Goal: Task Accomplishment & Management: Manage account settings

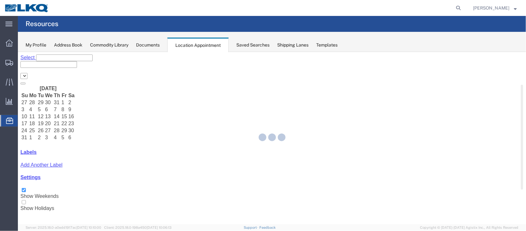
select select "27634"
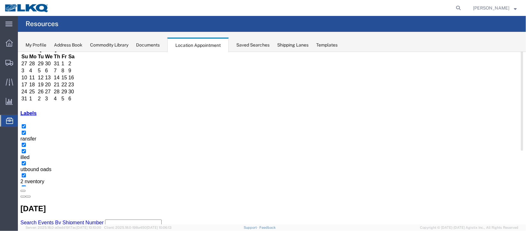
scroll to position [48, 0]
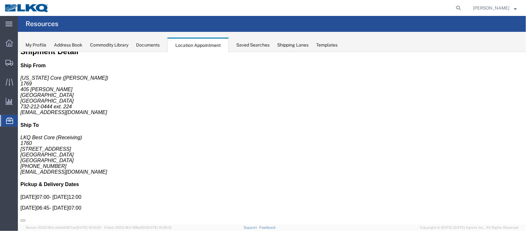
scroll to position [0, 0]
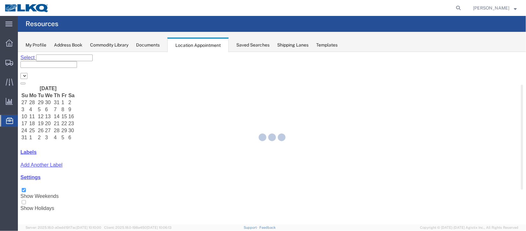
select select "27634"
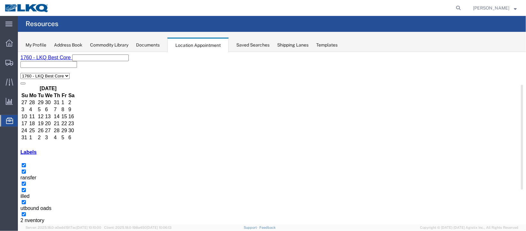
select select "1"
select select
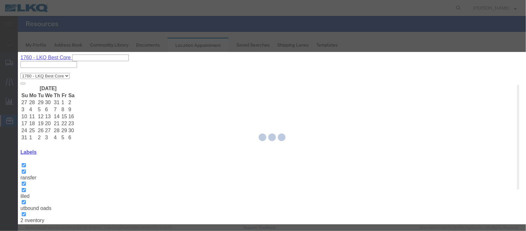
select select
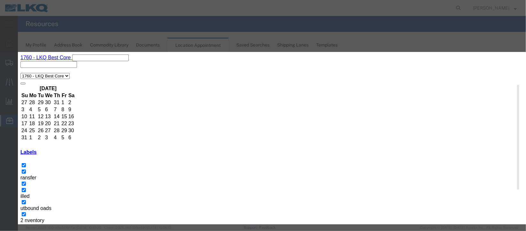
scroll to position [81, 0]
type input "de"
select select "40"
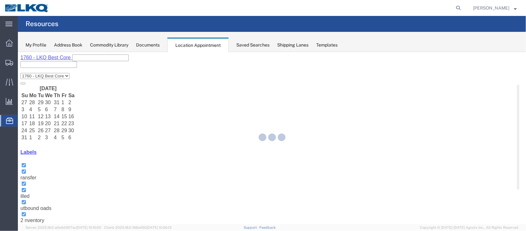
scroll to position [78, 0]
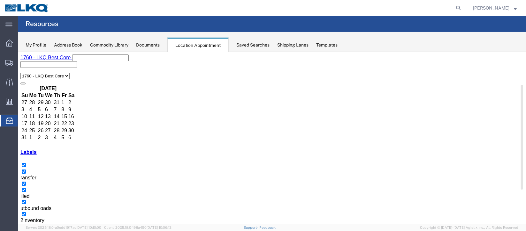
select select "100"
select select "1"
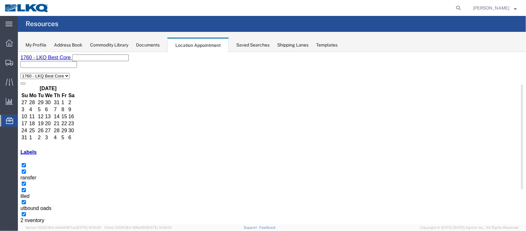
select select
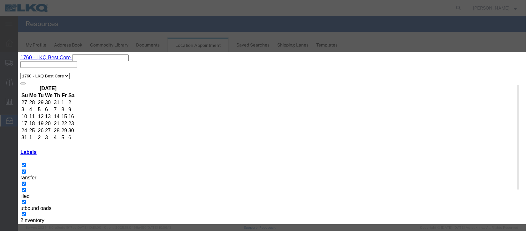
scroll to position [81, 0]
type input "de"
select select "40"
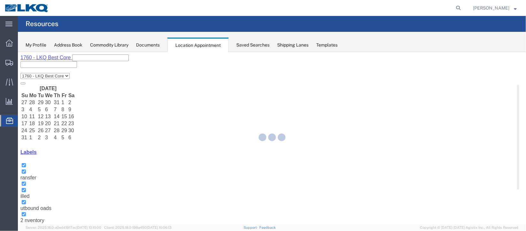
scroll to position [78, 0]
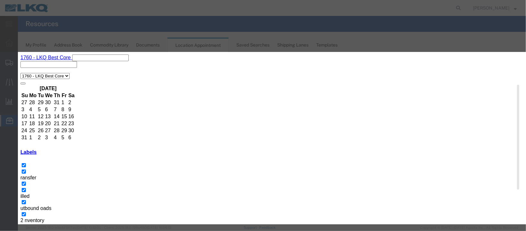
scroll to position [81, 0]
type input "de"
select select "40"
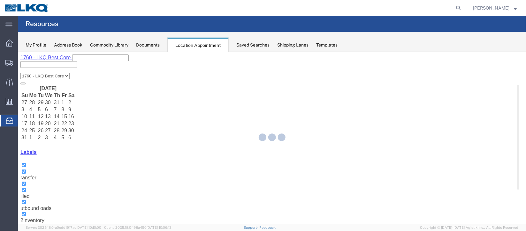
scroll to position [78, 0]
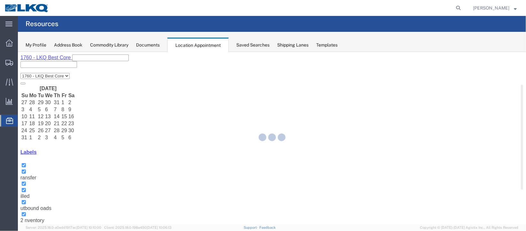
select select "100"
select select "1"
select select
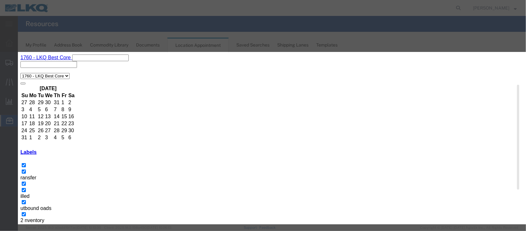
scroll to position [81, 0]
type input "de"
select select "40"
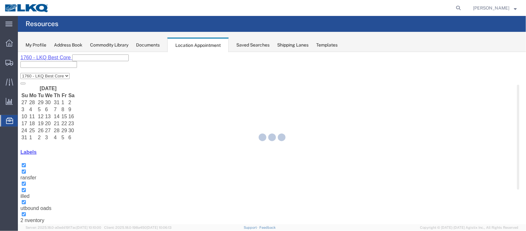
scroll to position [78, 0]
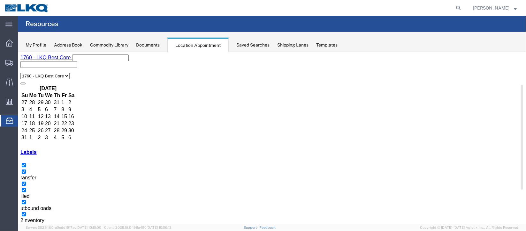
select select "100"
select select "1"
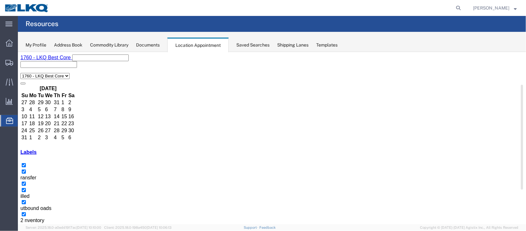
select select
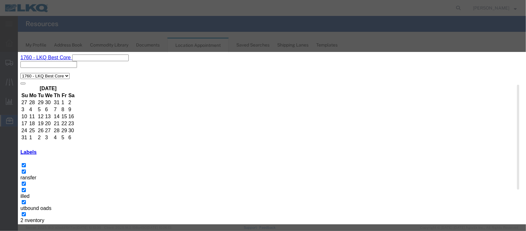
scroll to position [81, 0]
type input "de"
drag, startPoint x: 315, startPoint y: 147, endPoint x: 330, endPoint y: 157, distance: 18.8
select select "40"
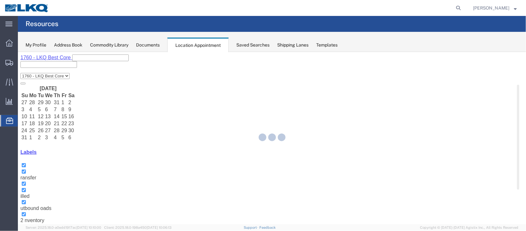
scroll to position [78, 0]
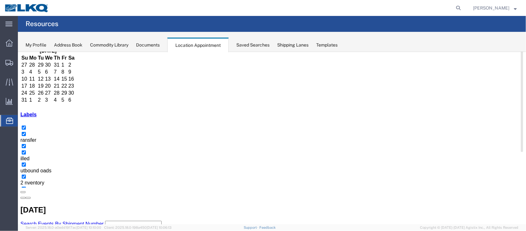
scroll to position [48, 0]
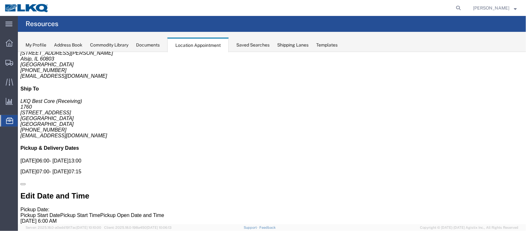
scroll to position [0, 0]
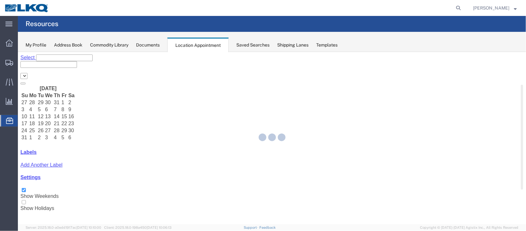
select select "27634"
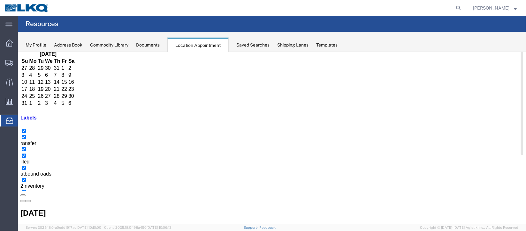
scroll to position [48, 0]
